Goal: Task Accomplishment & Management: Use online tool/utility

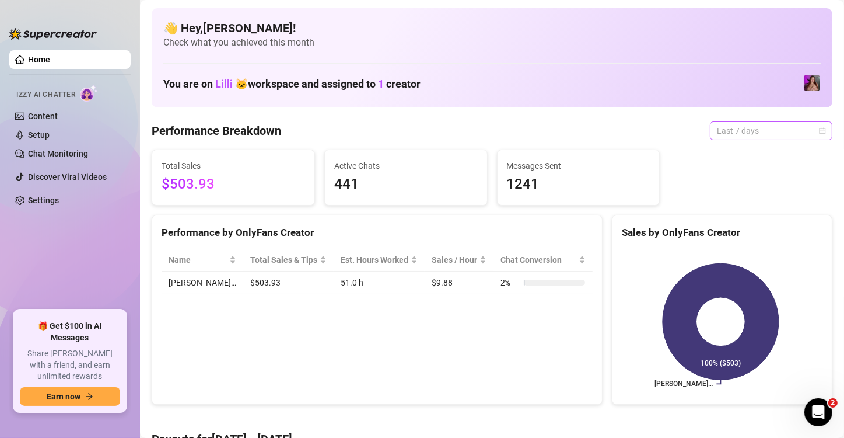
click at [775, 131] on span "Last 7 days" at bounding box center [771, 131] width 109 height 18
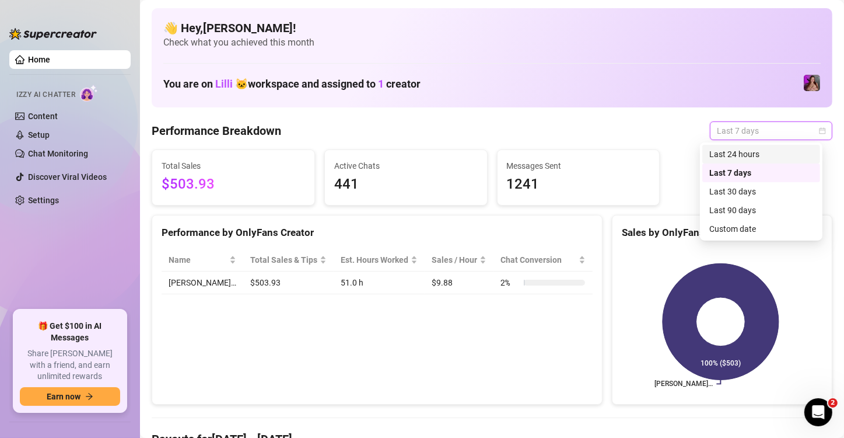
click at [742, 160] on div "Last 24 hours" at bounding box center [761, 154] width 118 height 19
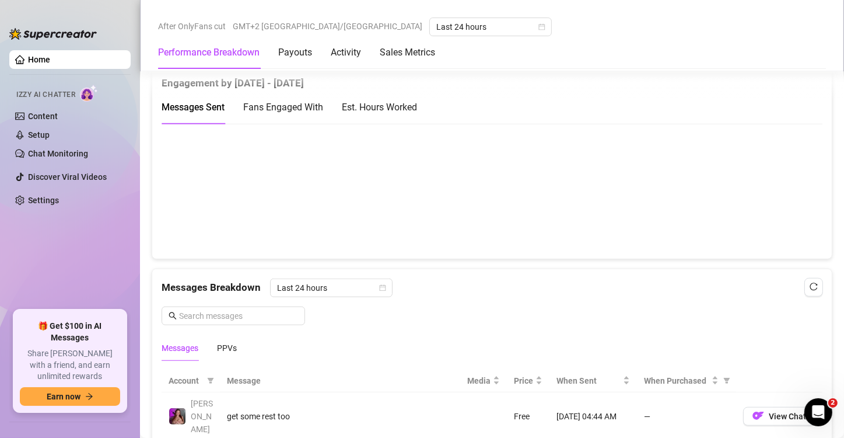
scroll to position [817, 0]
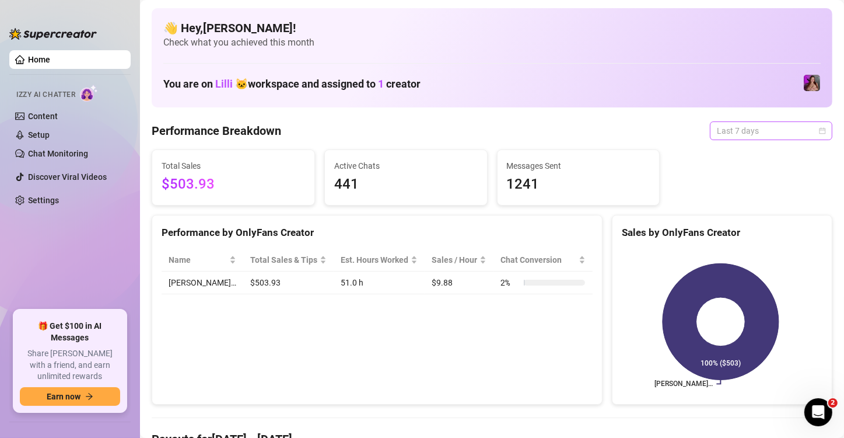
click at [723, 131] on span "Last 7 days" at bounding box center [771, 131] width 109 height 18
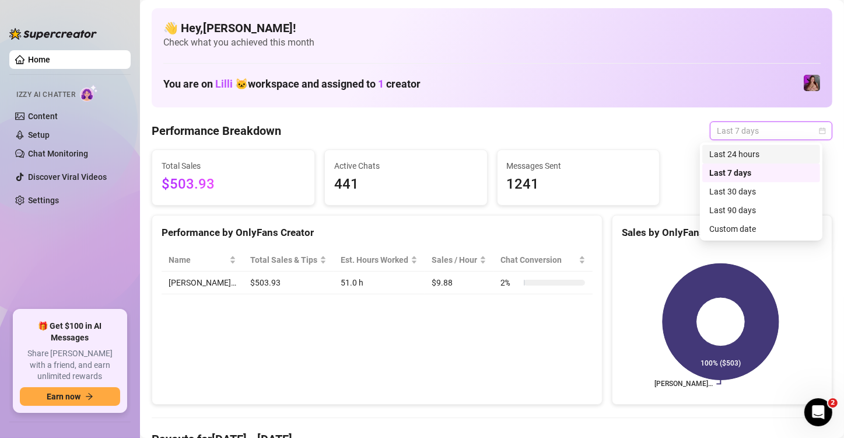
click at [723, 153] on div "Last 24 hours" at bounding box center [761, 154] width 104 height 13
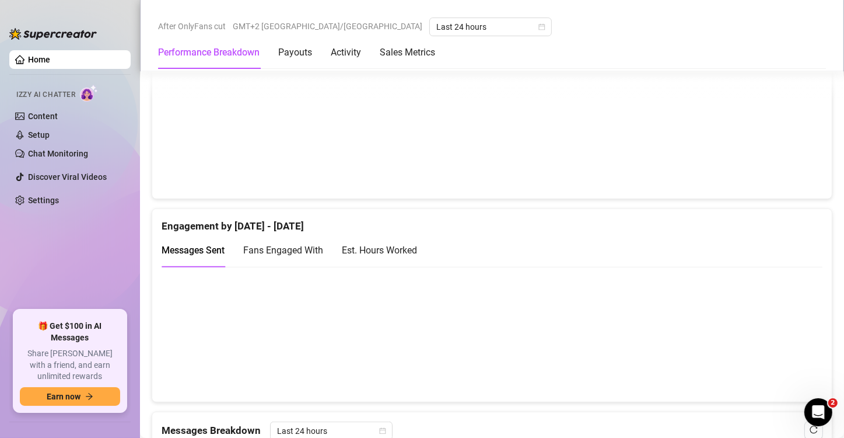
scroll to position [817, 0]
